Goal: Use online tool/utility: Utilize a website feature to perform a specific function

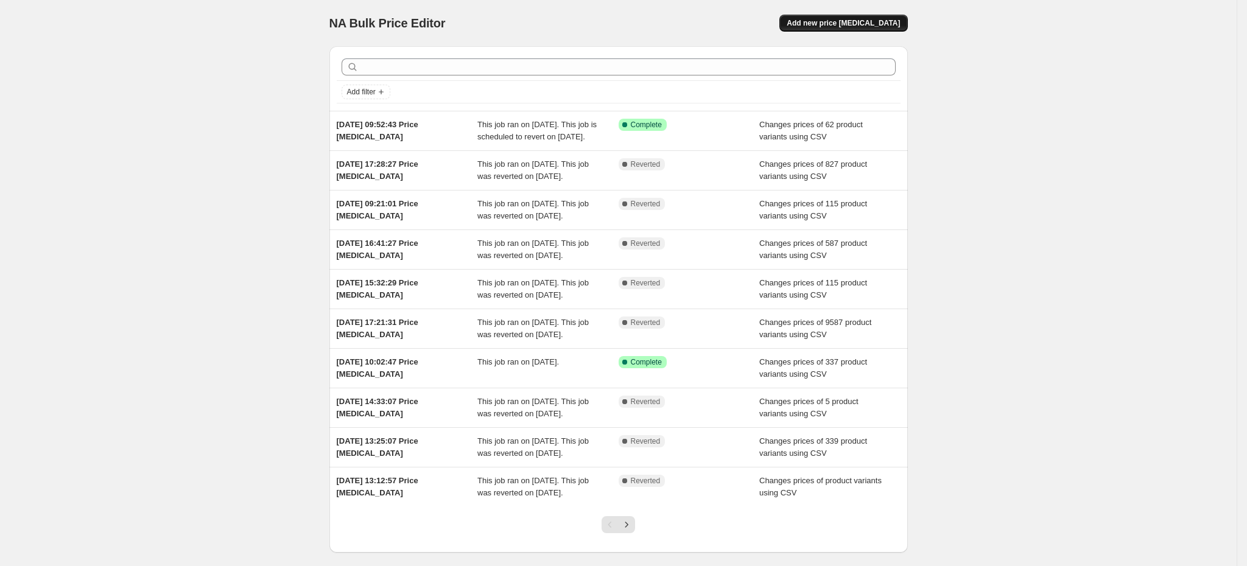
click at [851, 19] on span "Add new price [MEDICAL_DATA]" at bounding box center [843, 23] width 113 height 10
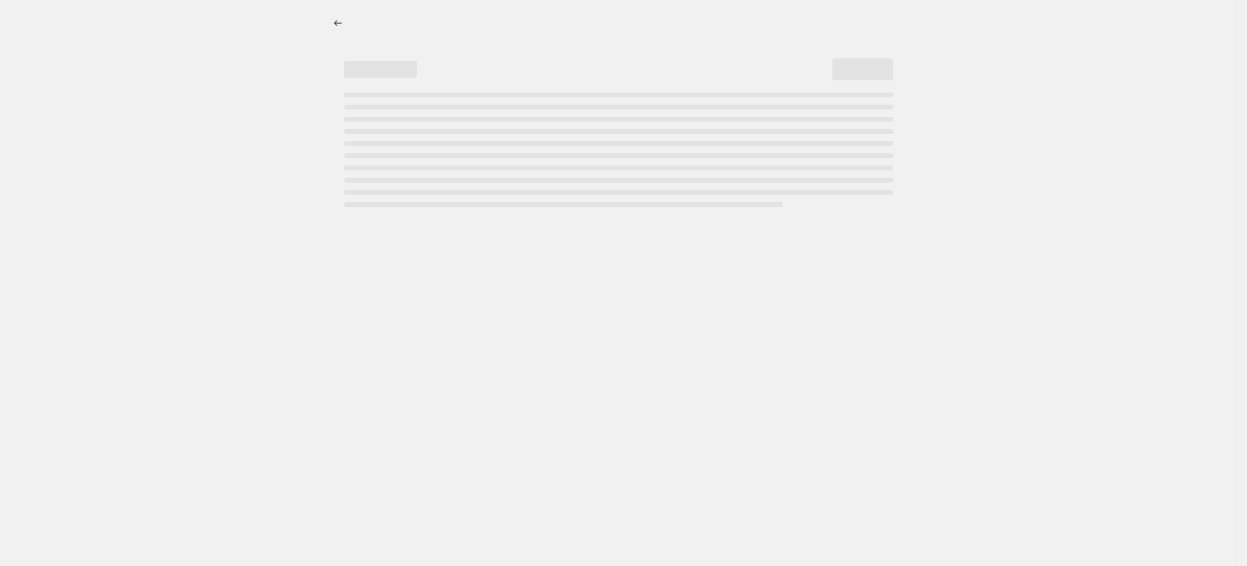
select select "percentage"
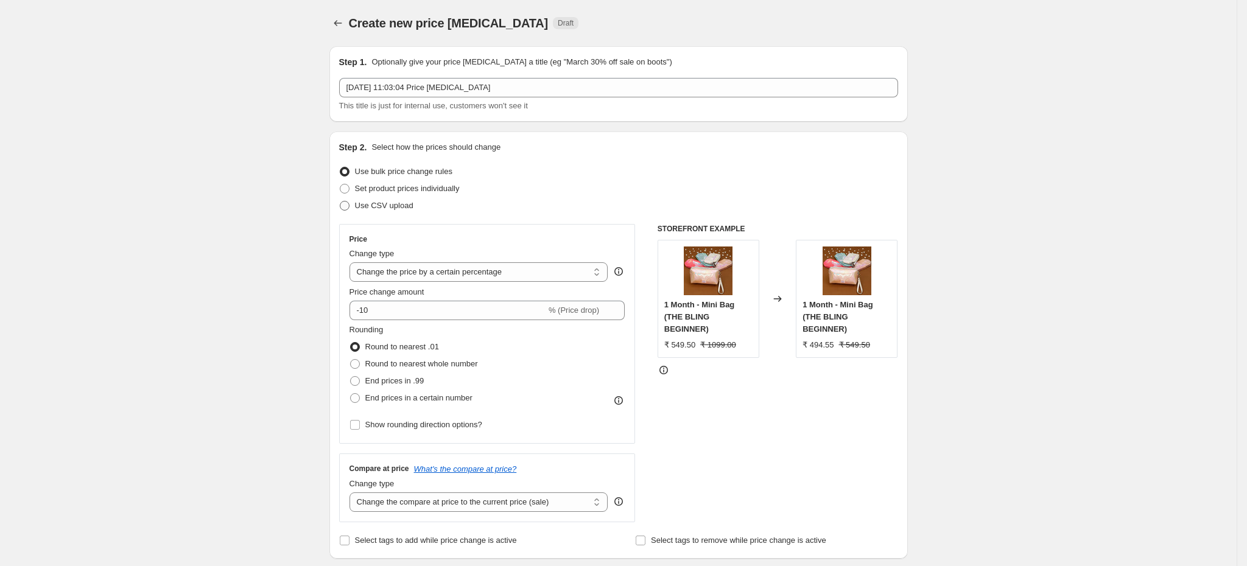
click at [394, 202] on span "Use CSV upload" at bounding box center [384, 205] width 58 height 9
click at [340, 202] on input "Use CSV upload" at bounding box center [340, 201] width 1 height 1
radio input "true"
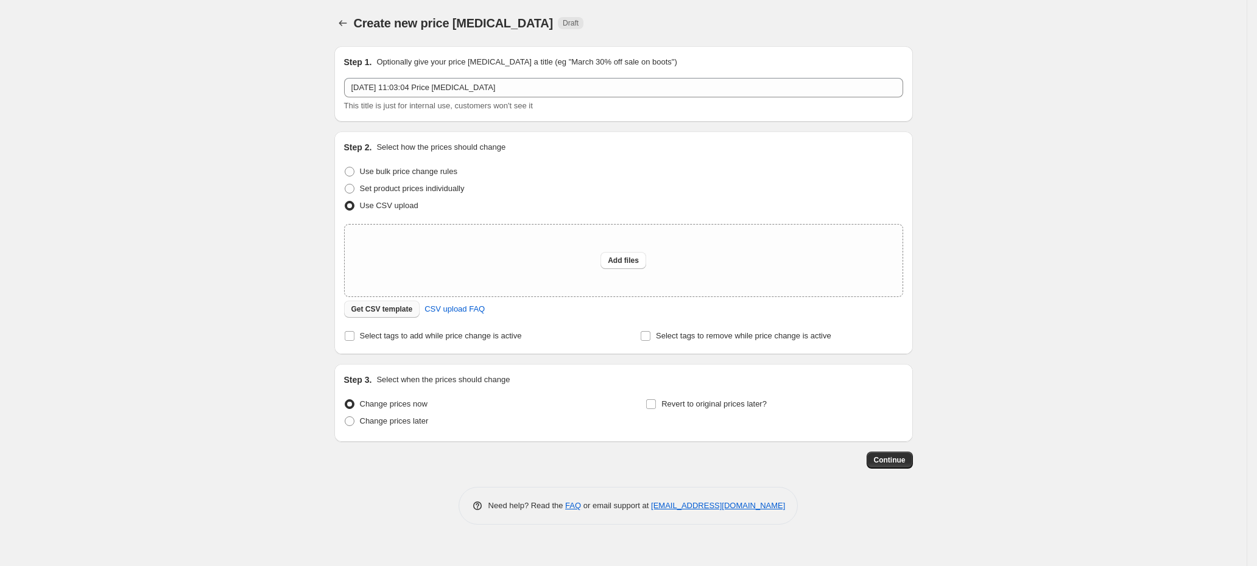
click at [400, 314] on span "Get CSV template" at bounding box center [382, 309] width 62 height 10
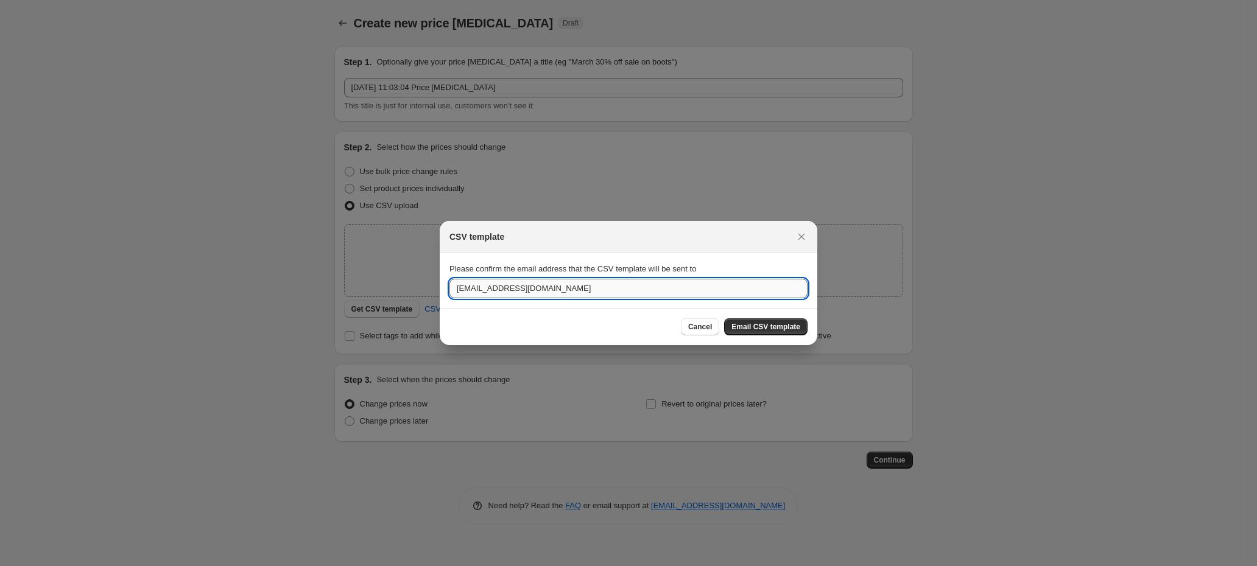
click at [602, 295] on input "[EMAIL_ADDRESS][DOMAIN_NAME]" at bounding box center [628, 288] width 358 height 19
paste input "[PERSON_NAME]."
type input "[PERSON_NAME][EMAIL_ADDRESS][DOMAIN_NAME]"
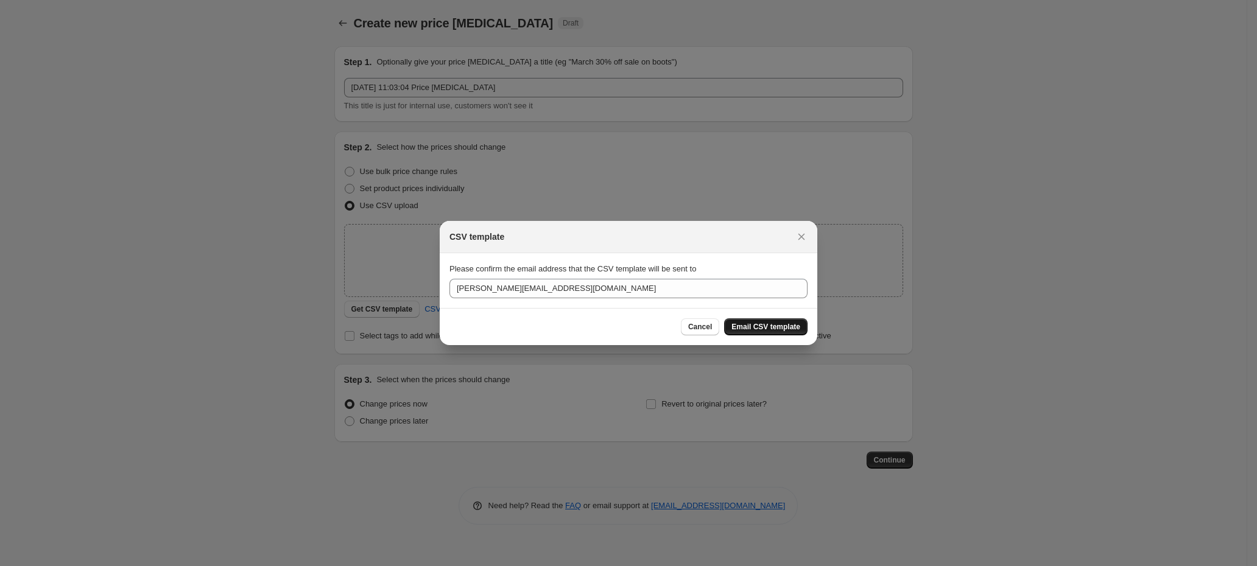
click at [790, 322] on span "Email CSV template" at bounding box center [765, 327] width 69 height 10
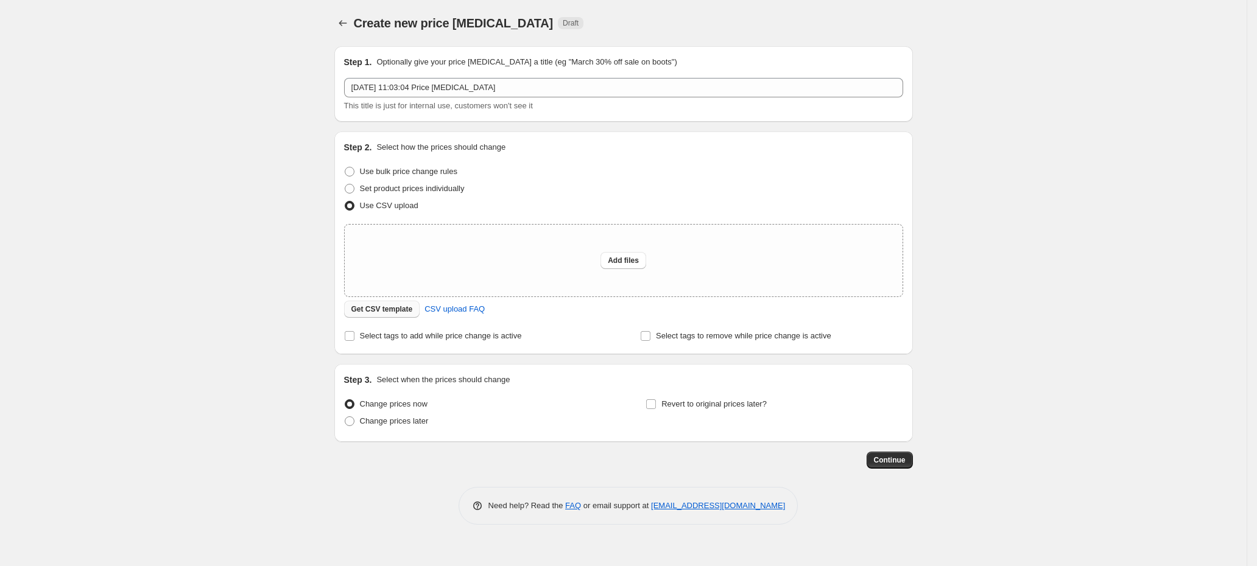
click at [395, 311] on span "Get CSV template" at bounding box center [382, 309] width 62 height 10
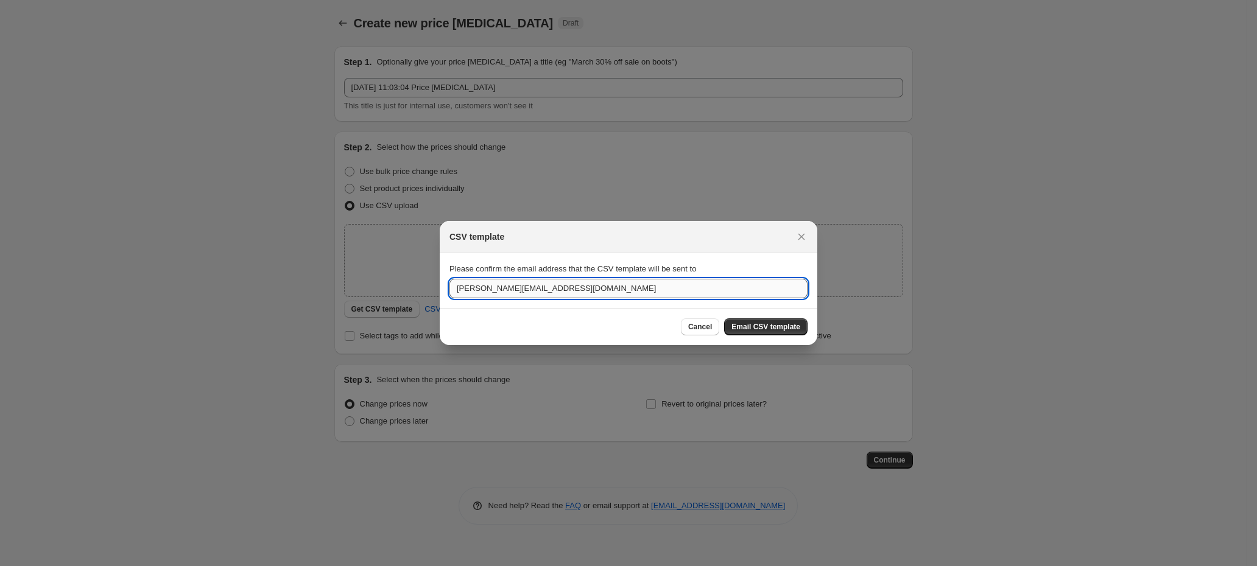
click at [560, 292] on input "[PERSON_NAME][EMAIL_ADDRESS][DOMAIN_NAME]" at bounding box center [628, 288] width 358 height 19
paste input ":r2a:"
type input "[PERSON_NAME][EMAIL_ADDRESS][DOMAIN_NAME]"
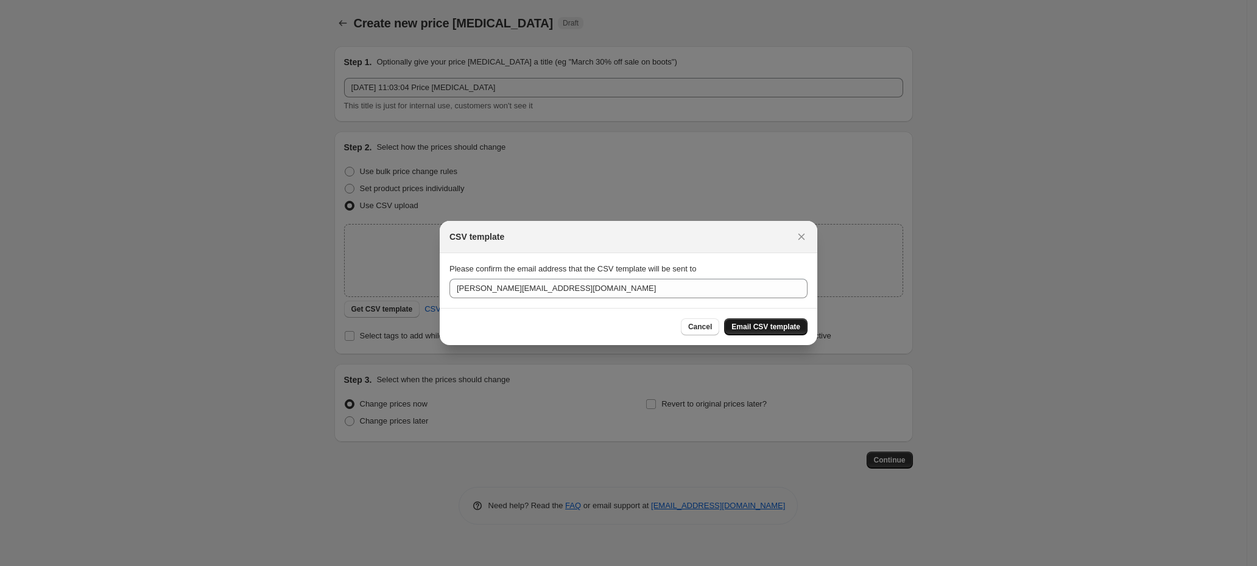
click at [794, 329] on span "Email CSV template" at bounding box center [765, 327] width 69 height 10
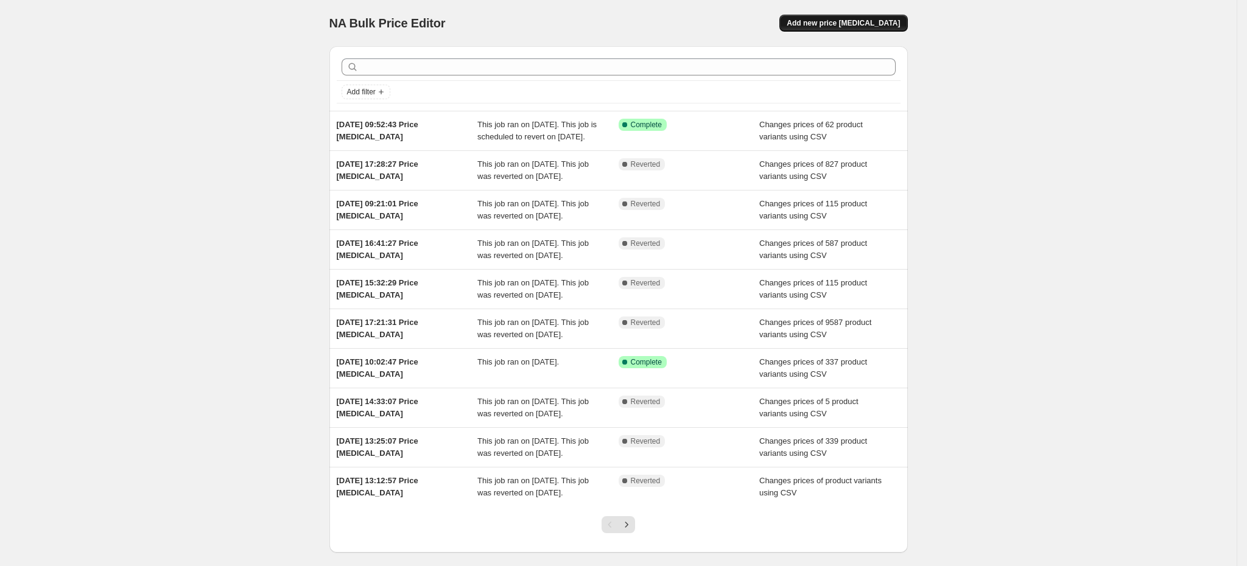
click at [821, 18] on span "Add new price [MEDICAL_DATA]" at bounding box center [843, 23] width 113 height 10
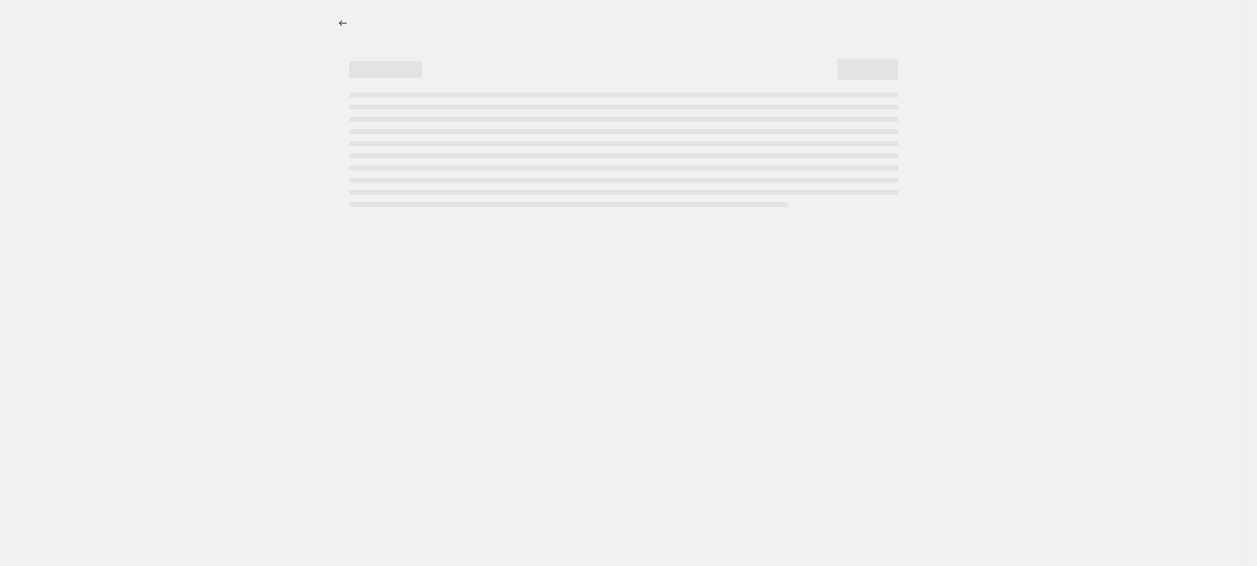
select select "percentage"
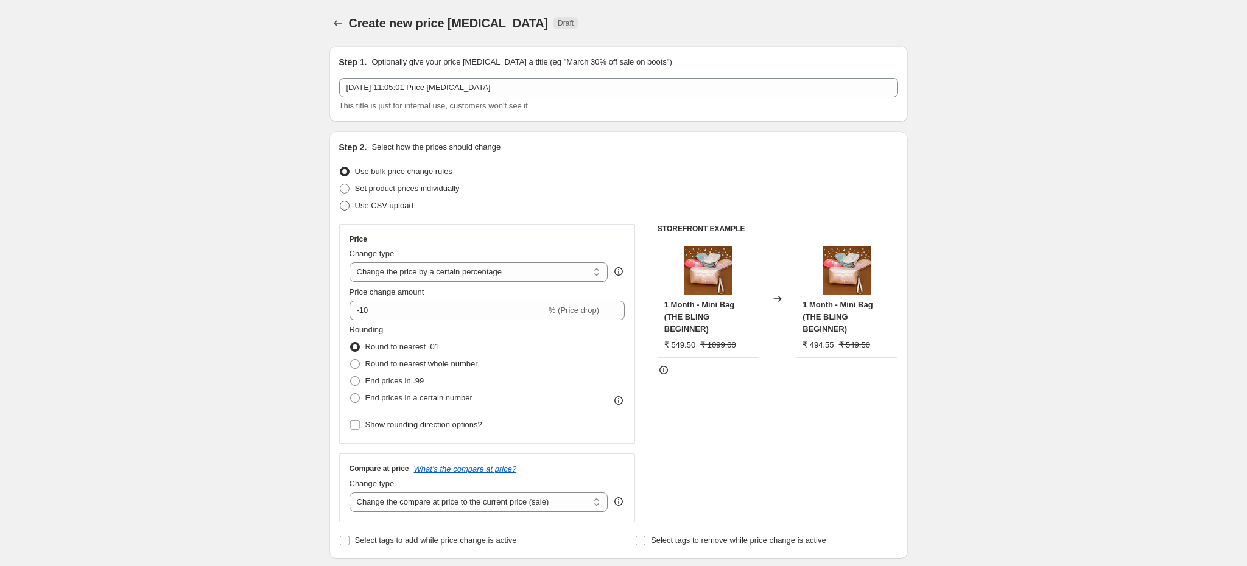
click at [401, 205] on span "Use CSV upload" at bounding box center [384, 205] width 58 height 9
click at [340, 202] on input "Use CSV upload" at bounding box center [340, 201] width 1 height 1
radio input "true"
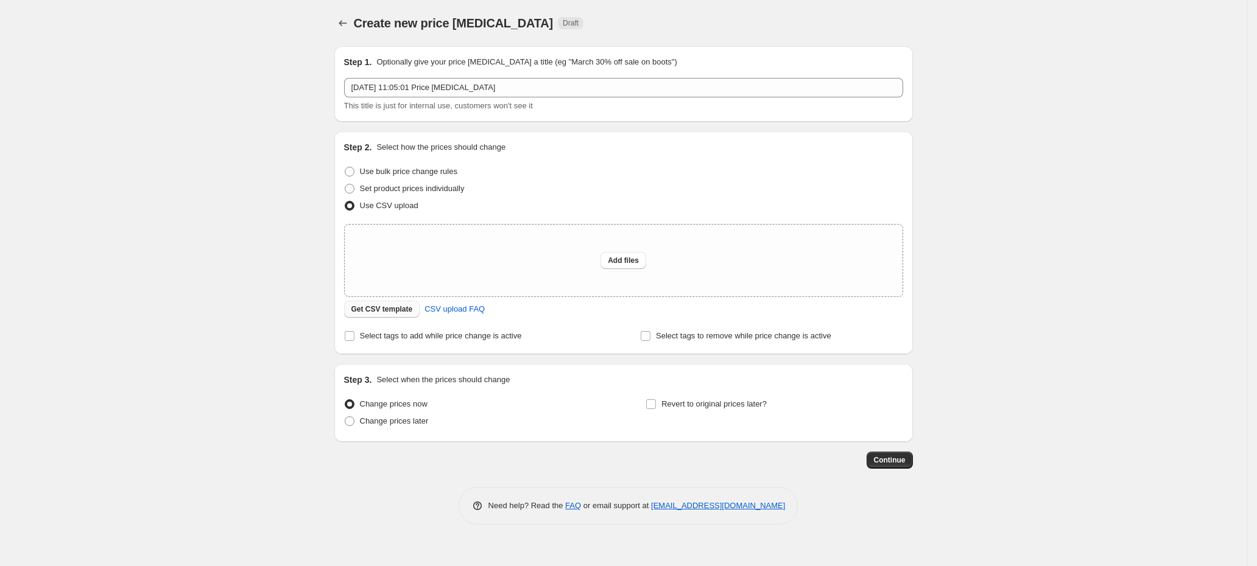
click at [409, 308] on span "Get CSV template" at bounding box center [382, 309] width 62 height 10
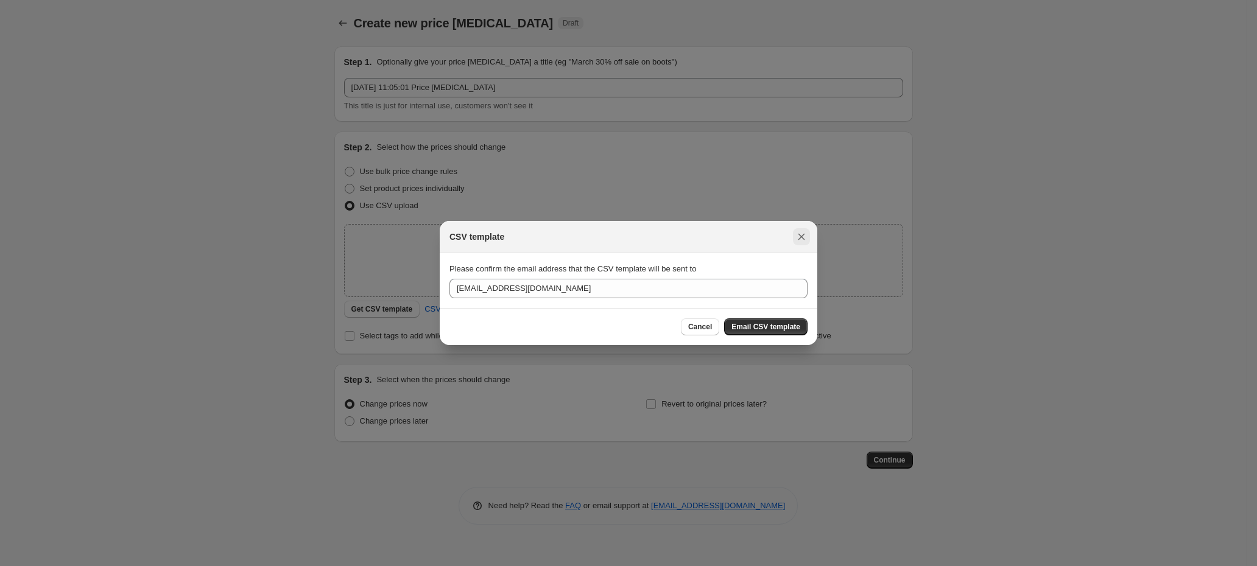
click at [808, 230] on div "CSV template" at bounding box center [629, 237] width 378 height 32
click at [806, 233] on icon "Close" at bounding box center [801, 237] width 12 height 12
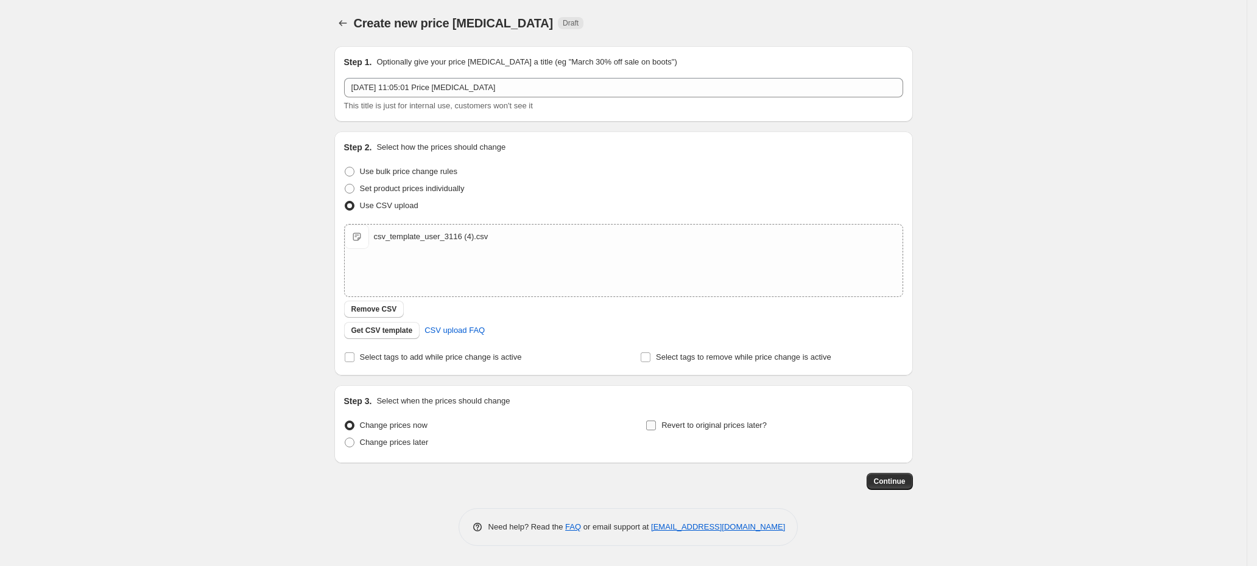
click at [736, 434] on label "Revert to original prices later?" at bounding box center [706, 425] width 121 height 17
click at [656, 431] on input "Revert to original prices later?" at bounding box center [651, 426] width 10 height 10
checkbox input "true"
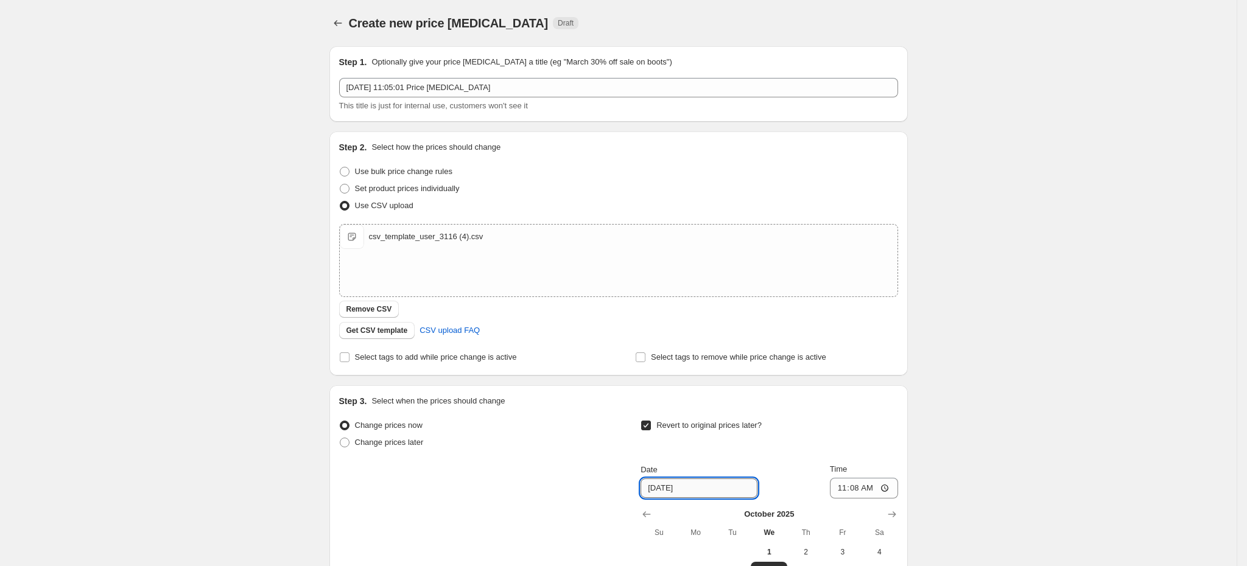
click at [667, 491] on input "10/8/2025" at bounding box center [699, 488] width 117 height 19
type input "10/6/2025"
click at [857, 489] on input "11:08" at bounding box center [864, 488] width 68 height 21
click at [863, 494] on input "00:10" at bounding box center [864, 488] width 68 height 21
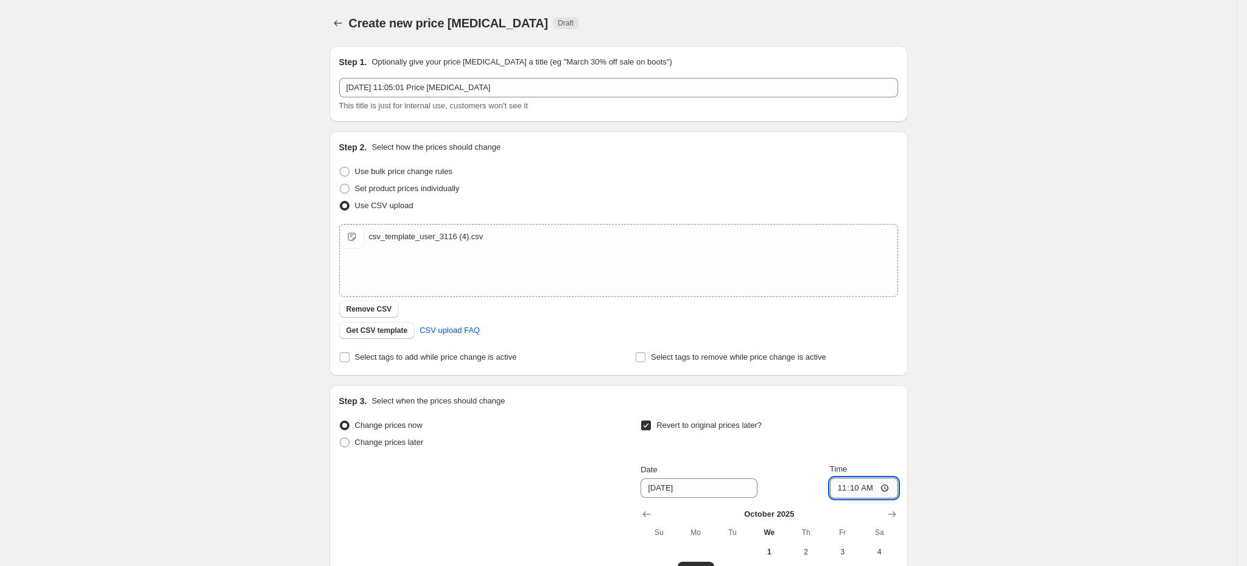
type input "11:00"
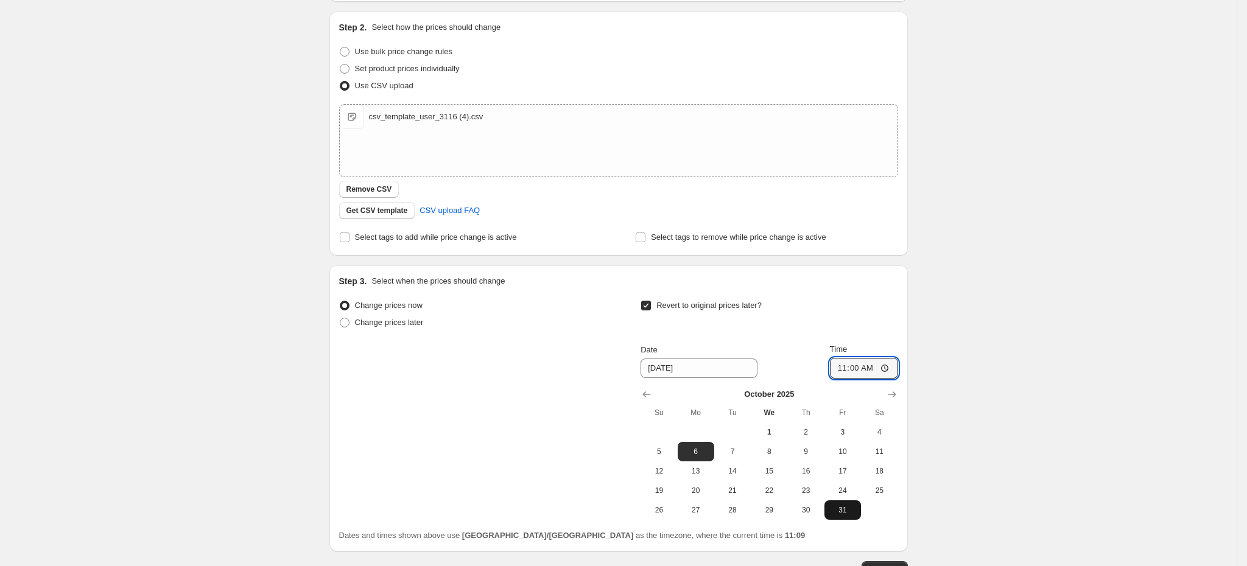
scroll to position [208, 0]
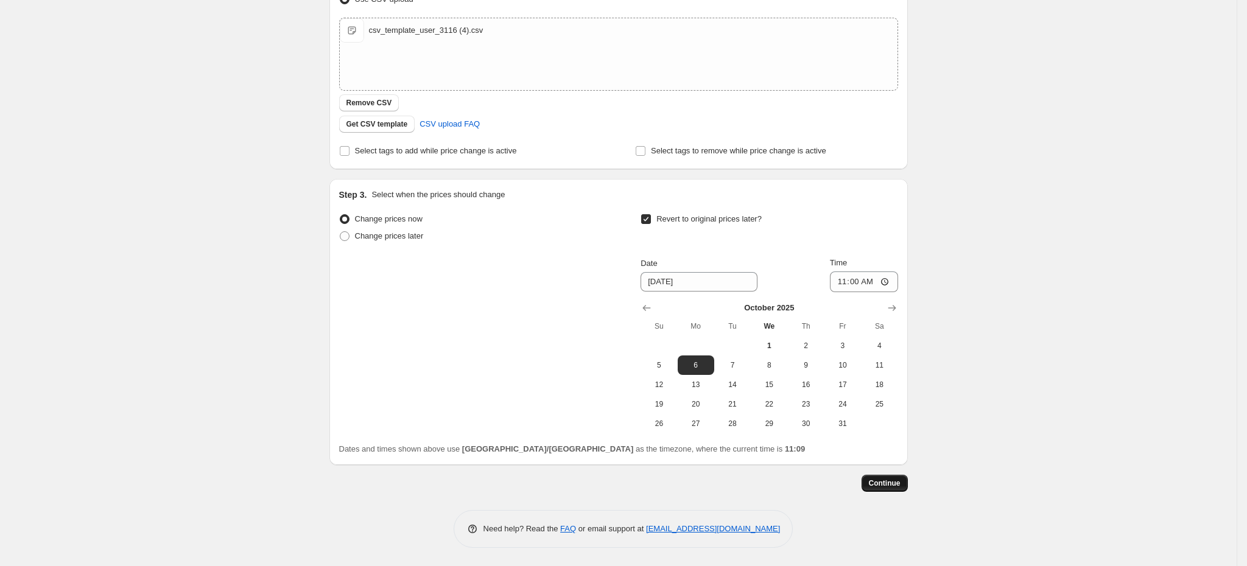
click at [883, 478] on button "Continue" at bounding box center [885, 483] width 46 height 17
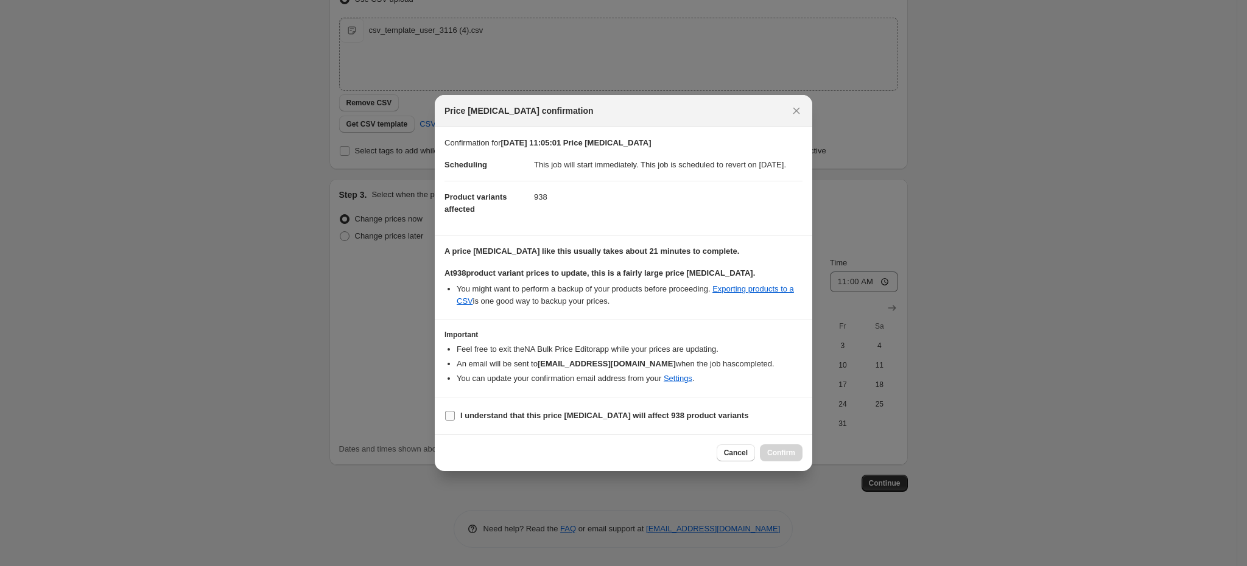
click at [514, 418] on b "I understand that this price change job will affect 938 product variants" at bounding box center [604, 415] width 288 height 9
click at [455, 418] on input "I understand that this price change job will affect 938 product variants" at bounding box center [450, 416] width 10 height 10
checkbox input "true"
click at [766, 456] on button "Confirm" at bounding box center [781, 453] width 43 height 17
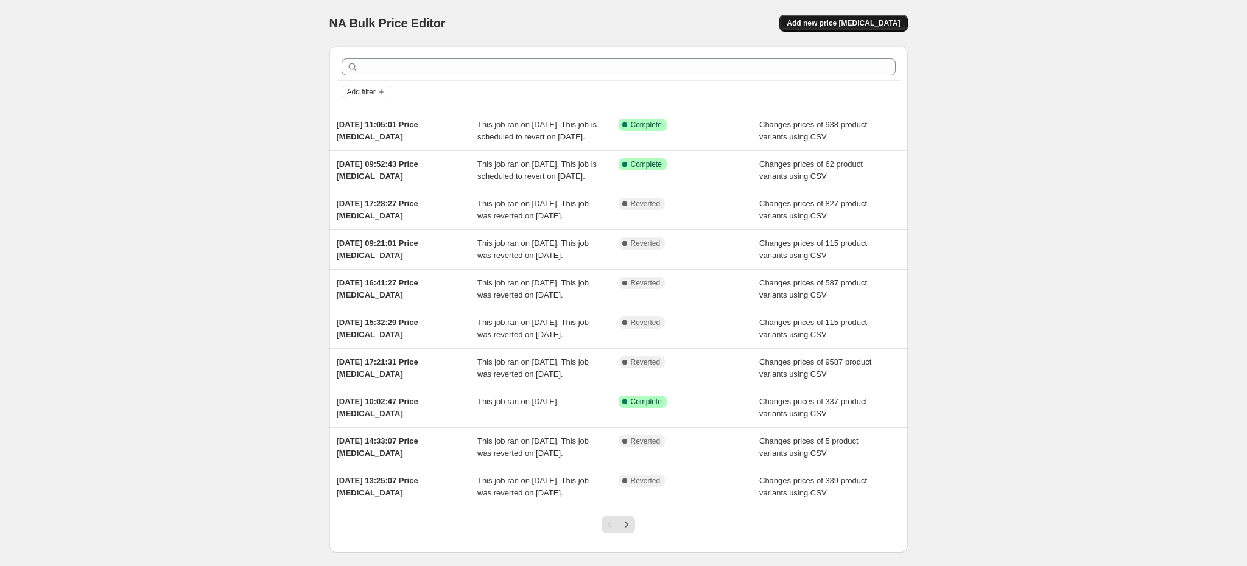
click at [838, 16] on button "Add new price [MEDICAL_DATA]" at bounding box center [844, 23] width 128 height 17
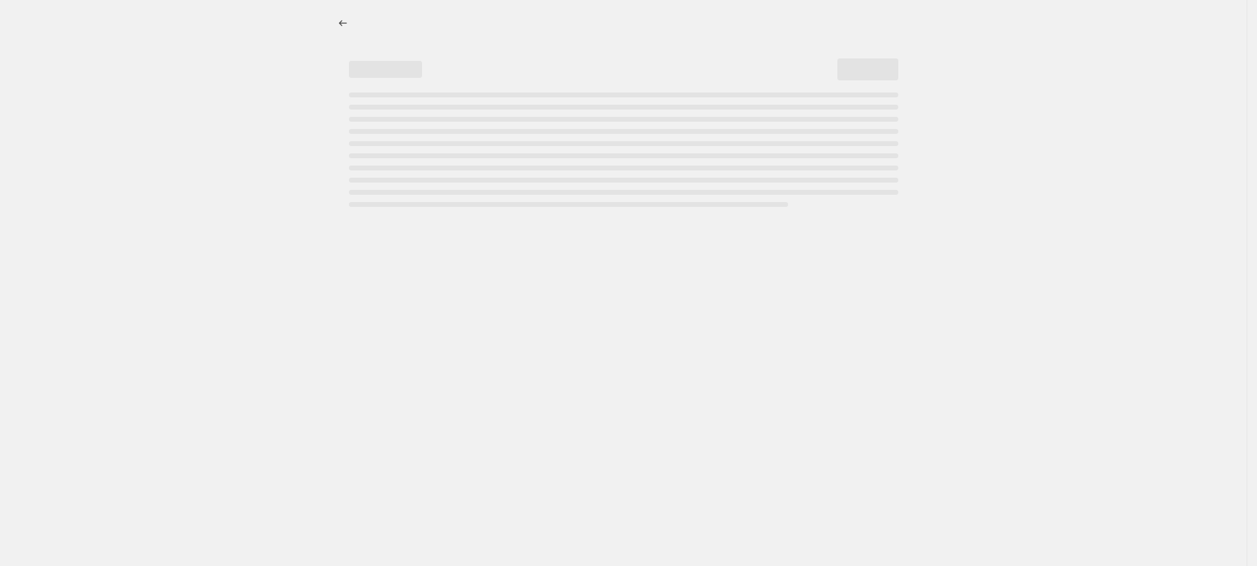
select select "percentage"
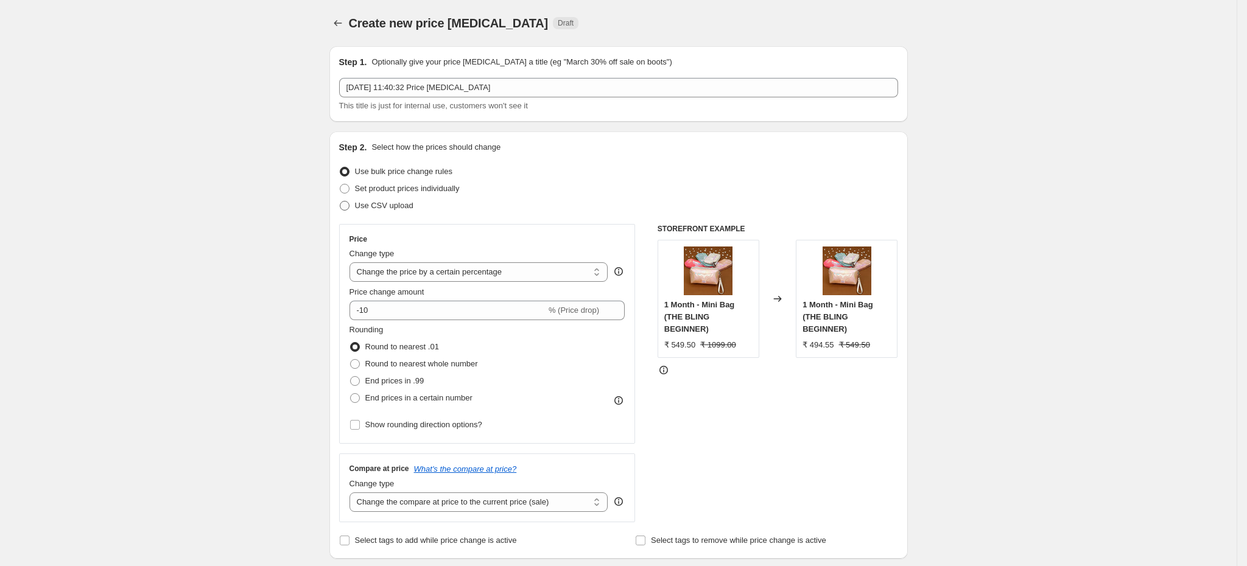
click at [396, 211] on span "Use CSV upload" at bounding box center [384, 206] width 58 height 12
click at [340, 202] on input "Use CSV upload" at bounding box center [340, 201] width 1 height 1
radio input "true"
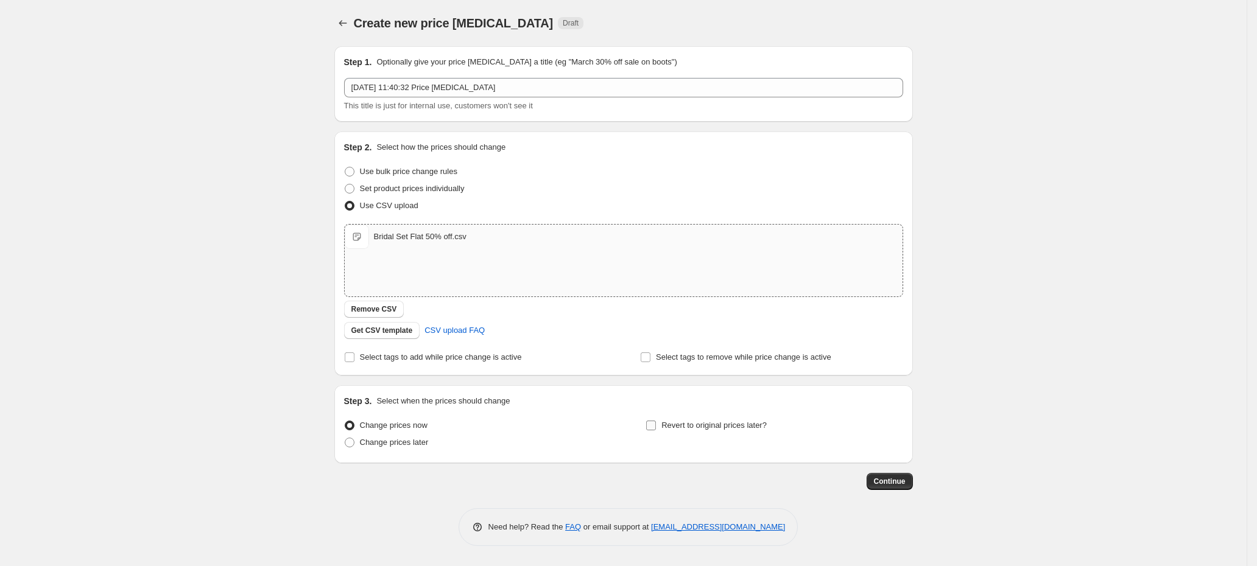
click at [721, 426] on span "Revert to original prices later?" at bounding box center [713, 425] width 105 height 9
click at [656, 426] on input "Revert to original prices later?" at bounding box center [651, 426] width 10 height 10
checkbox input "true"
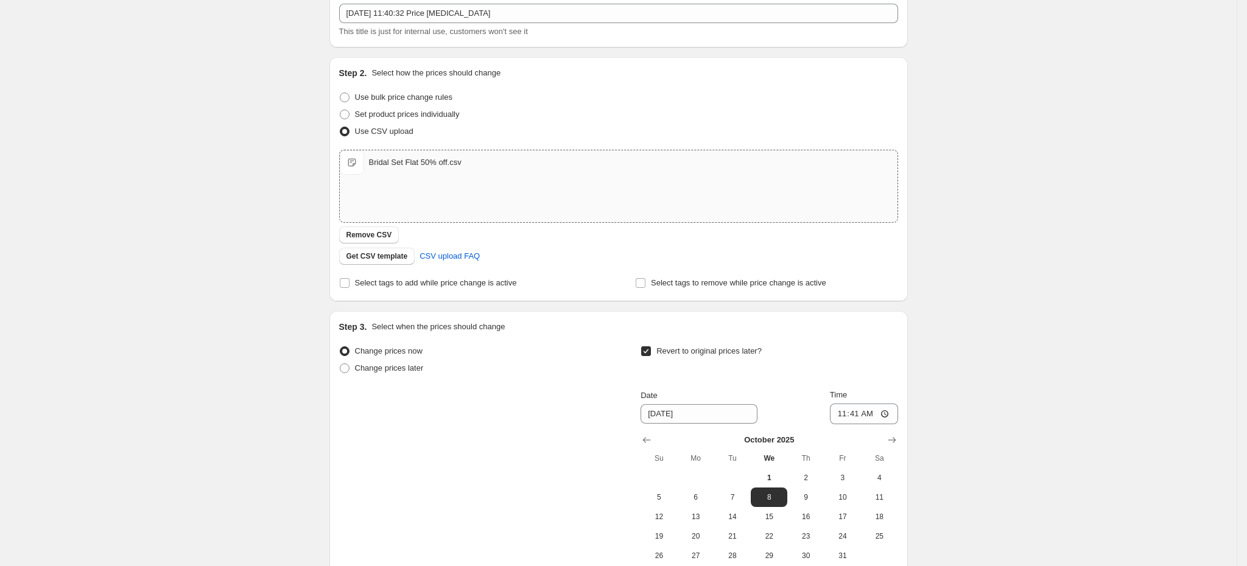
scroll to position [183, 0]
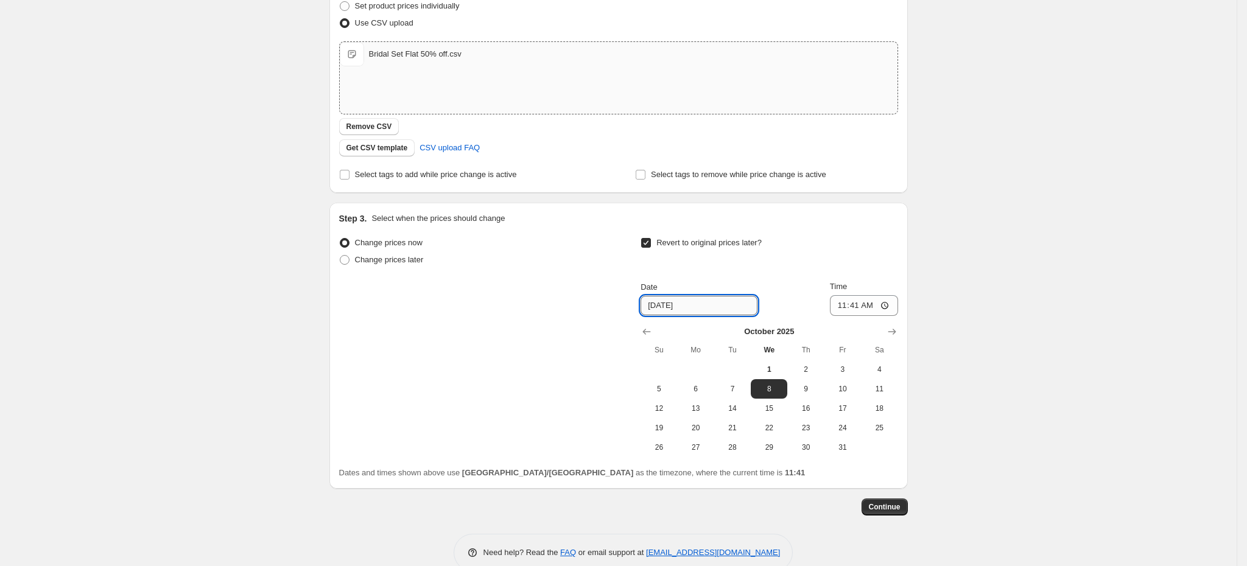
click at [666, 303] on input "10/8/2025" at bounding box center [699, 305] width 117 height 19
type input "10/6/2025"
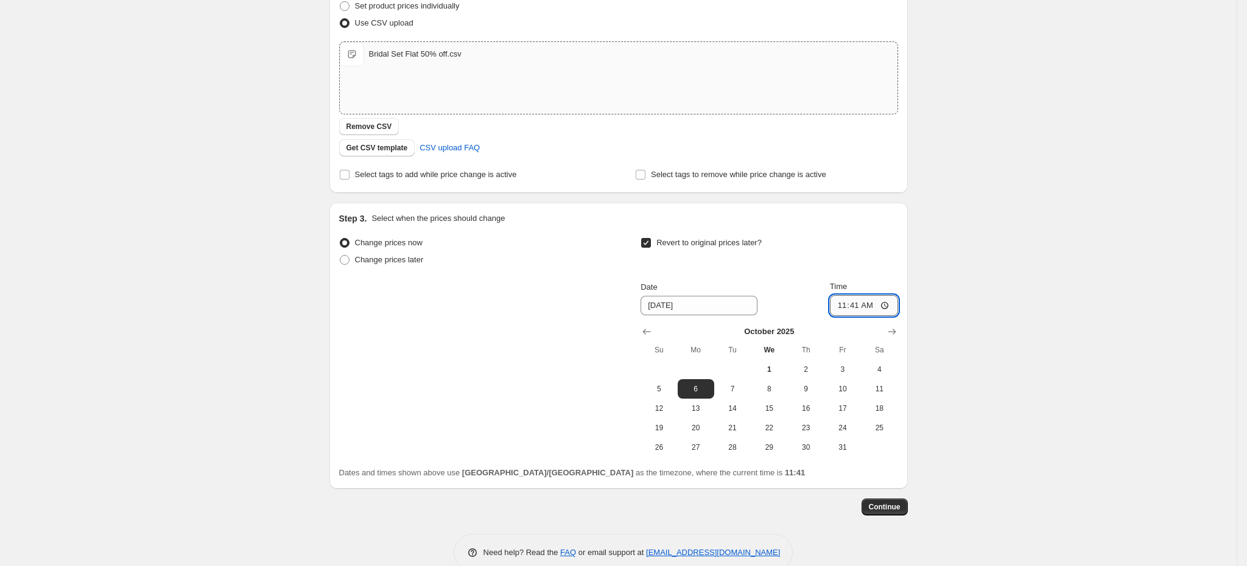
click at [857, 310] on input "11:41" at bounding box center [864, 305] width 68 height 21
type input "10:00"
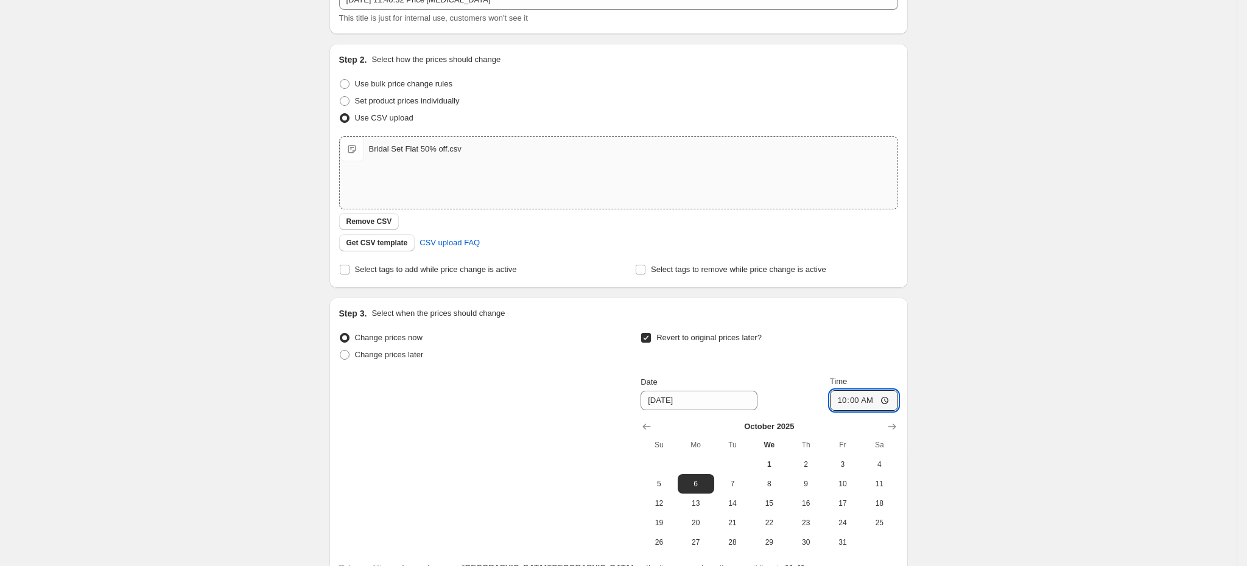
scroll to position [208, 0]
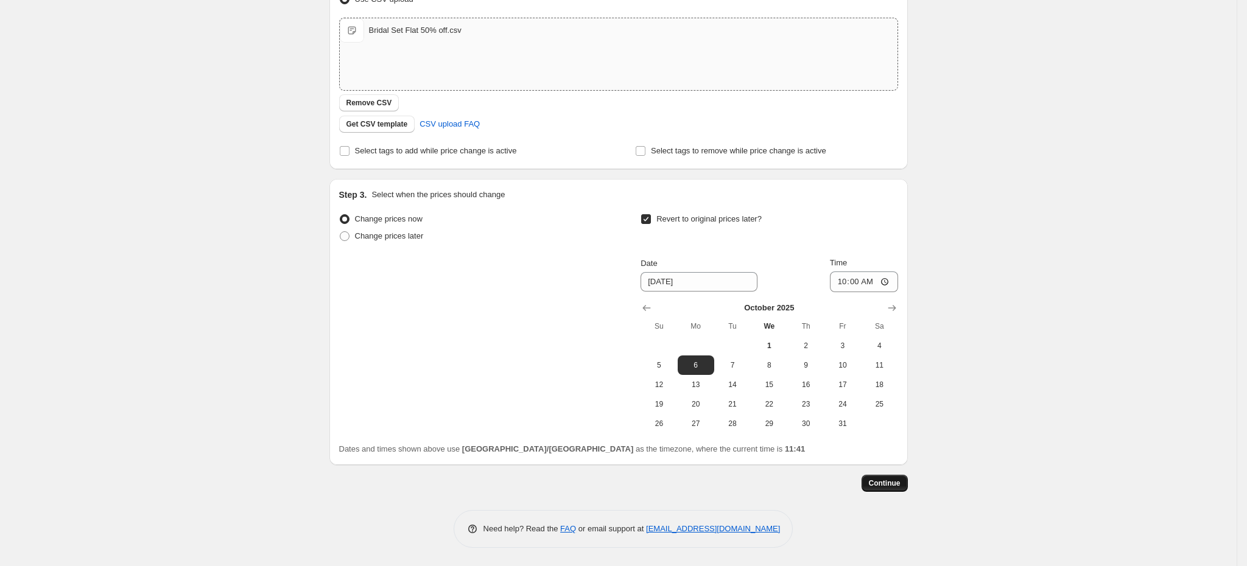
click at [874, 476] on button "Continue" at bounding box center [885, 483] width 46 height 17
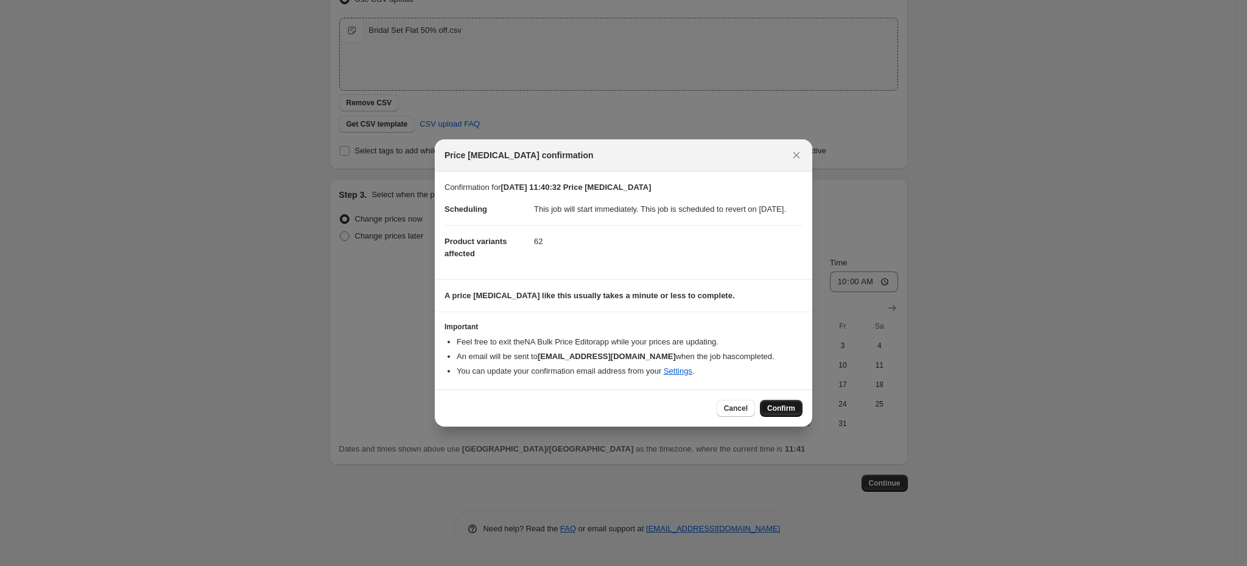
click at [768, 413] on span "Confirm" at bounding box center [781, 409] width 28 height 10
